Goal: Information Seeking & Learning: Learn about a topic

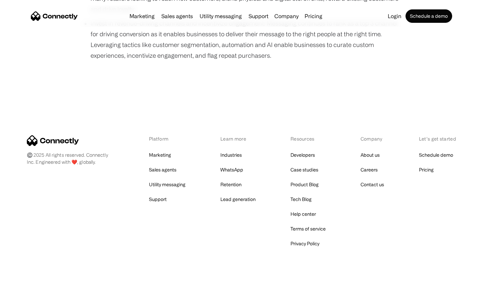
scroll to position [462, 0]
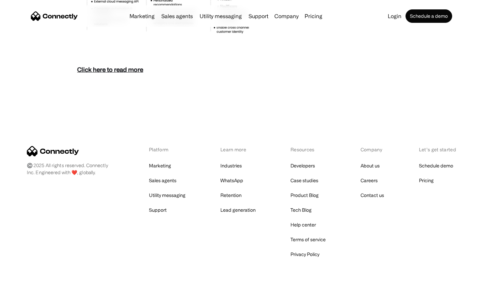
scroll to position [2907, 0]
